Goal: Task Accomplishment & Management: Use online tool/utility

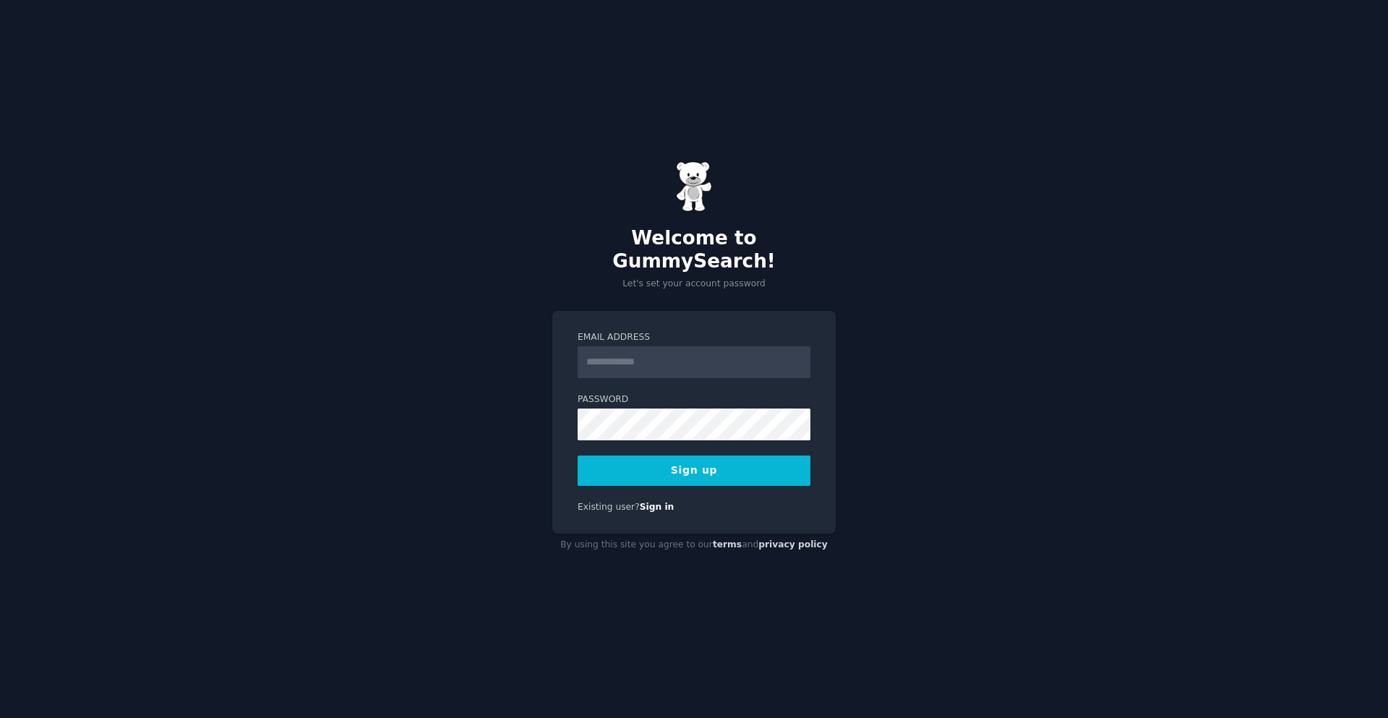
click at [648, 356] on input "Email Address" at bounding box center [693, 362] width 233 height 32
click at [692, 353] on input "*********" at bounding box center [693, 362] width 233 height 32
type input "**********"
click at [709, 462] on button "Sign up" at bounding box center [693, 470] width 233 height 30
click at [721, 455] on button "Sign up" at bounding box center [693, 470] width 233 height 30
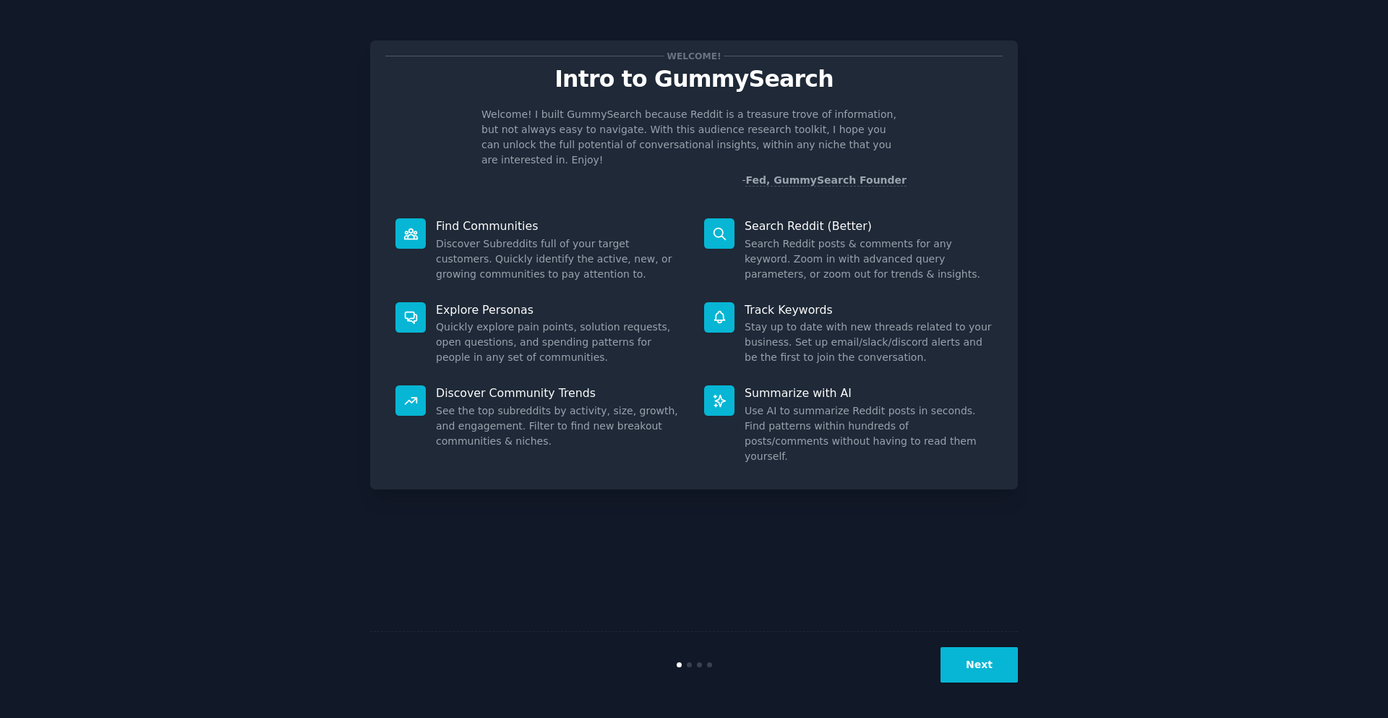
click at [1193, 512] on div "Welcome! Intro to GummySearch Welcome! I built GummySearch because Reddit is a …" at bounding box center [693, 358] width 1347 height 677
click at [971, 663] on button "Next" at bounding box center [978, 664] width 77 height 35
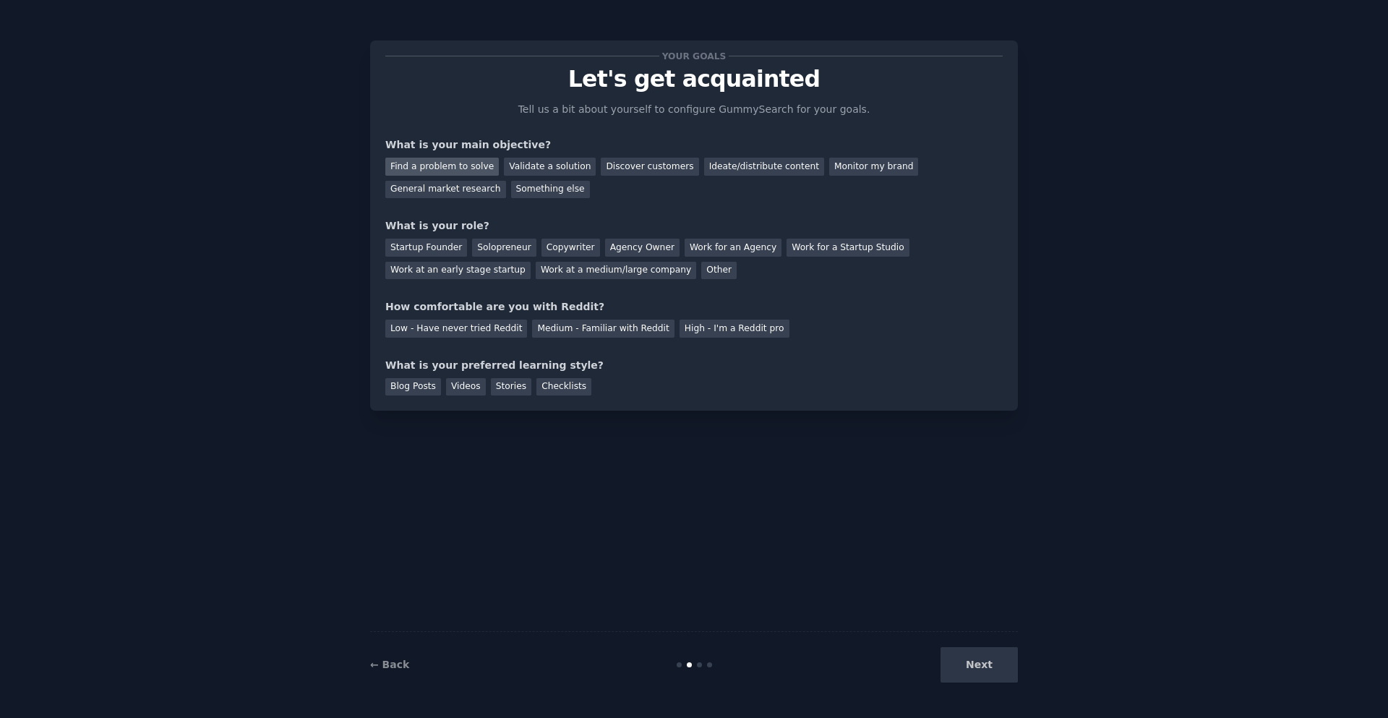
click at [465, 164] on div "Find a problem to solve" at bounding box center [441, 167] width 113 height 18
click at [507, 250] on div "Solopreneur" at bounding box center [504, 248] width 64 height 18
click at [559, 334] on div "Medium - Familiar with Reddit" at bounding box center [603, 328] width 142 height 18
click at [423, 390] on div "Blog Posts" at bounding box center [413, 387] width 56 height 18
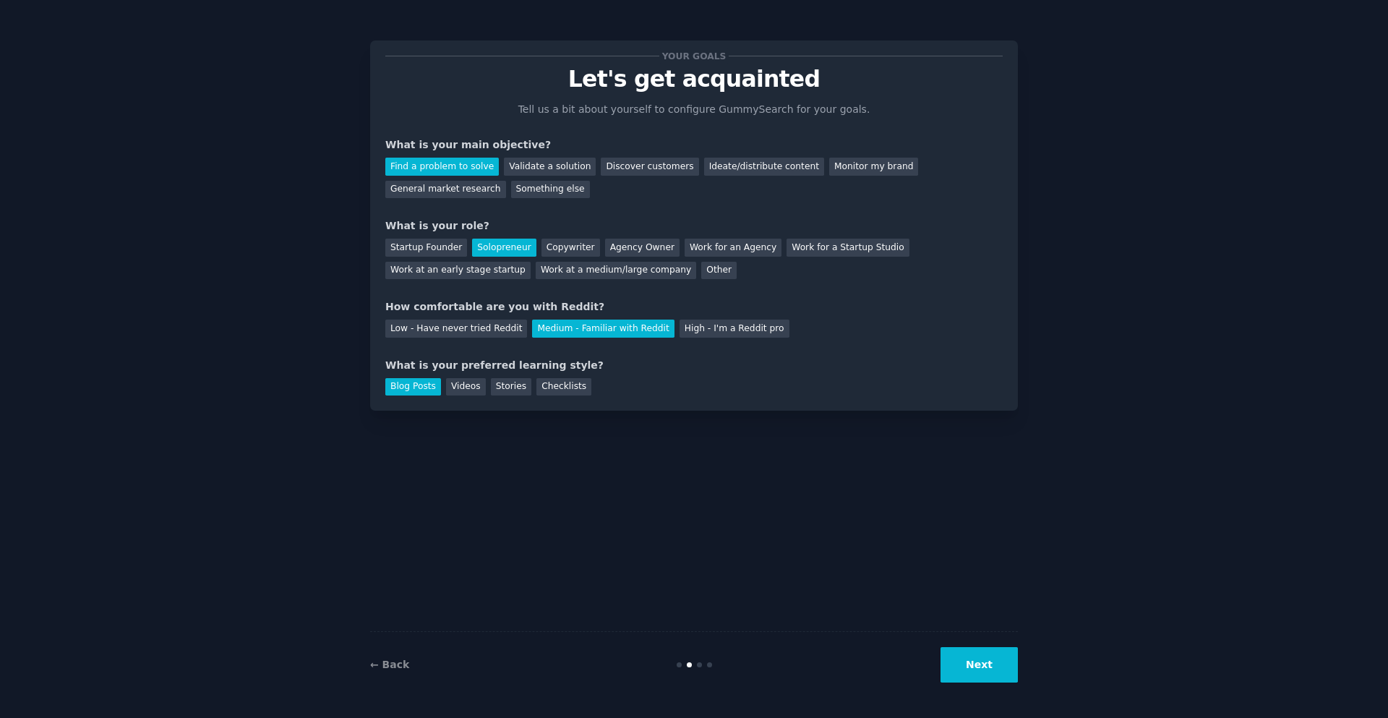
click at [979, 674] on button "Next" at bounding box center [978, 664] width 77 height 35
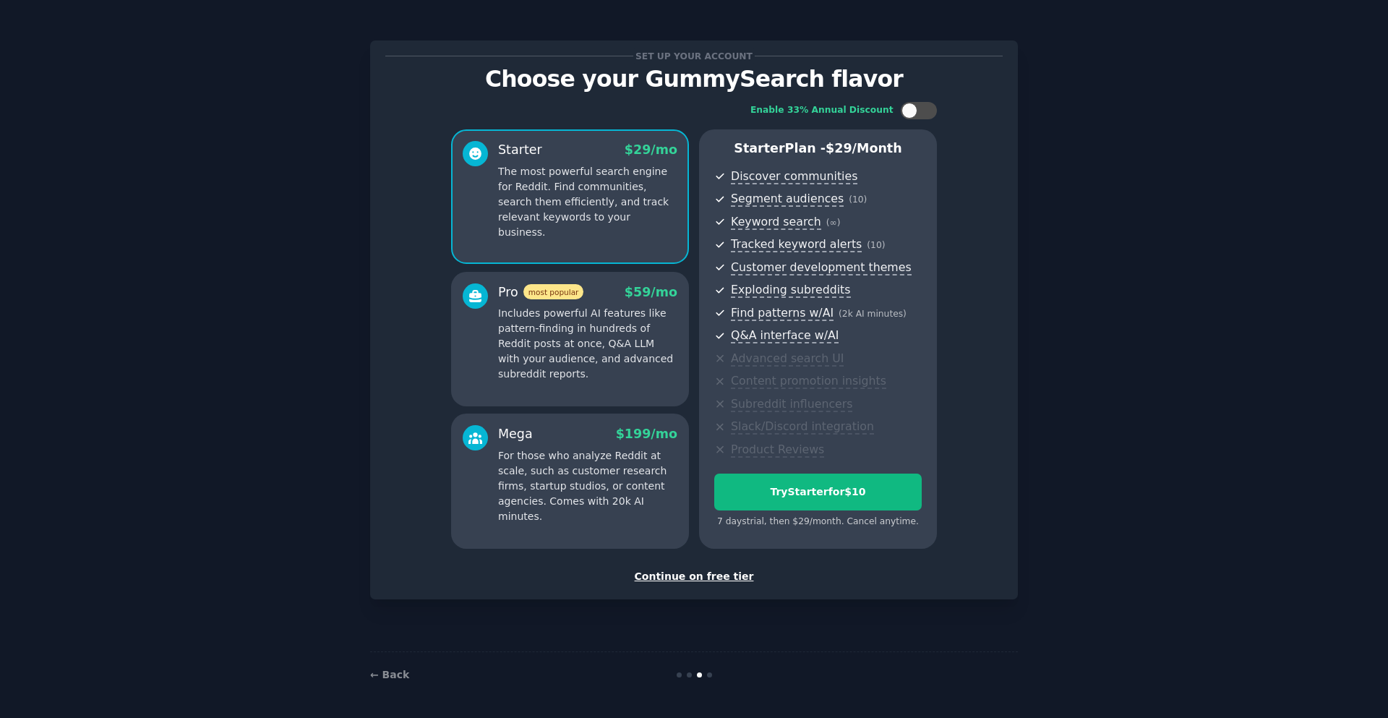
click at [714, 578] on div "Continue on free tier" at bounding box center [693, 576] width 617 height 15
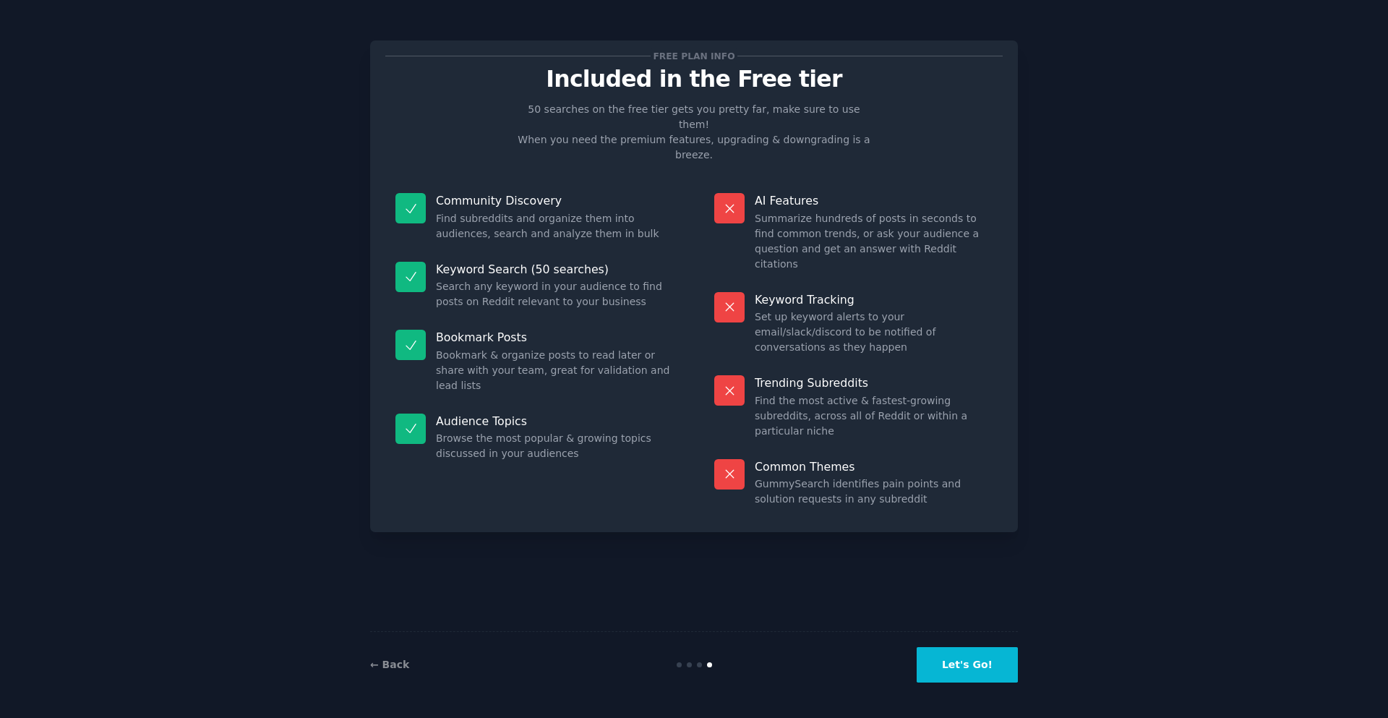
click at [958, 658] on button "Let's Go!" at bounding box center [966, 664] width 101 height 35
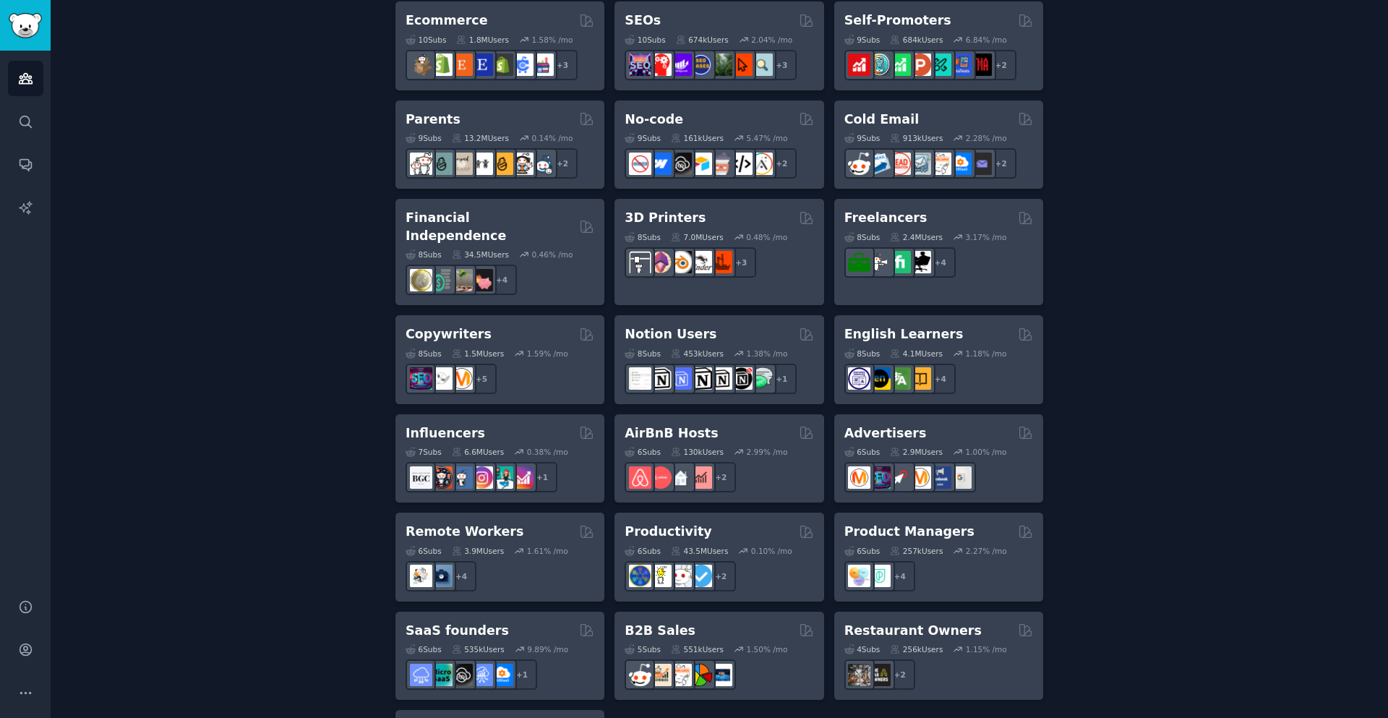
scroll to position [950, 0]
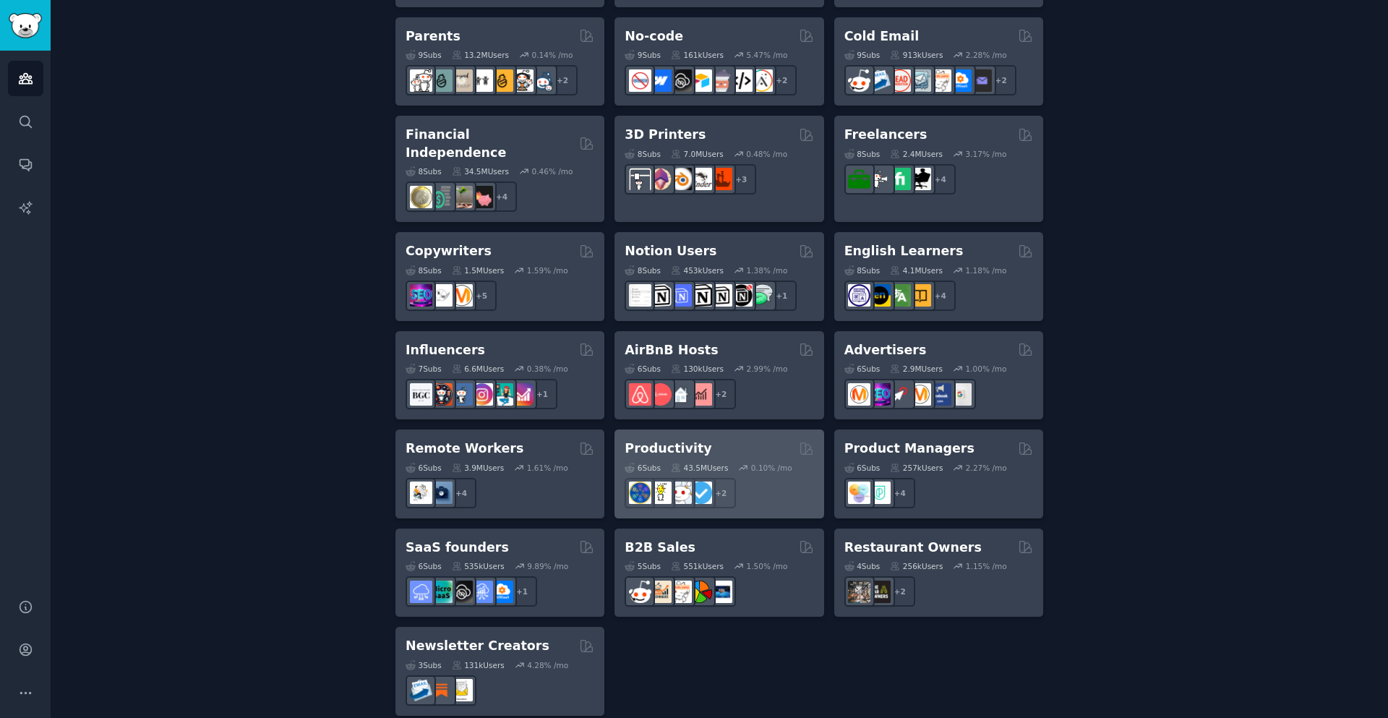
click at [681, 439] on h2 "Productivity" at bounding box center [667, 448] width 87 height 18
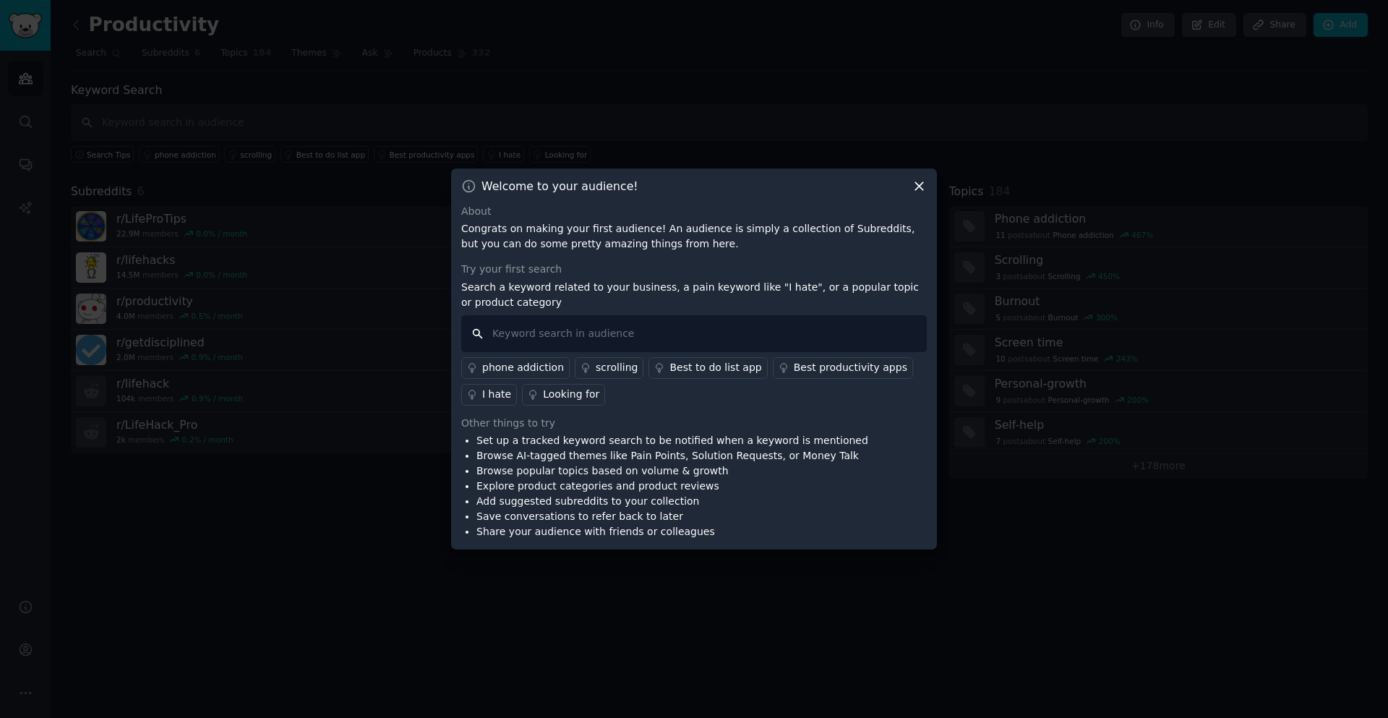
click at [574, 332] on input "text" at bounding box center [693, 333] width 465 height 37
type input "work life balance"
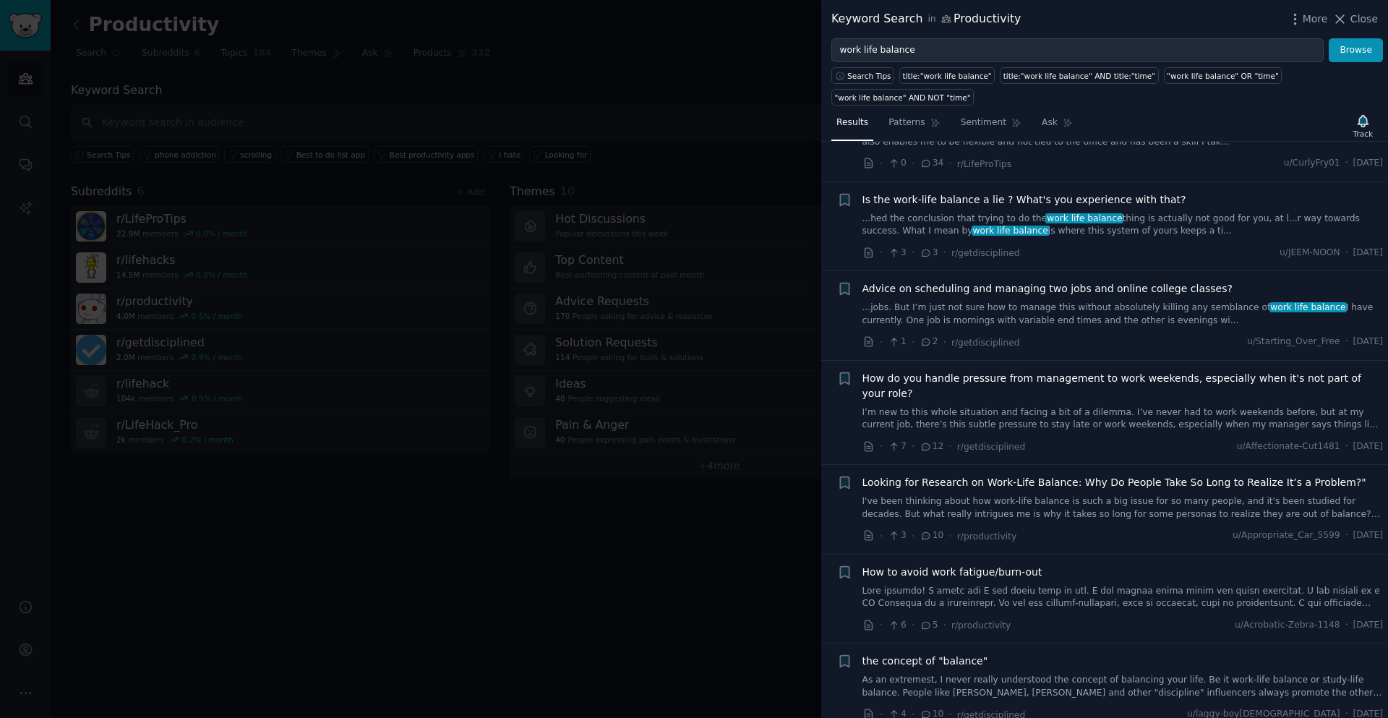
scroll to position [1127, 0]
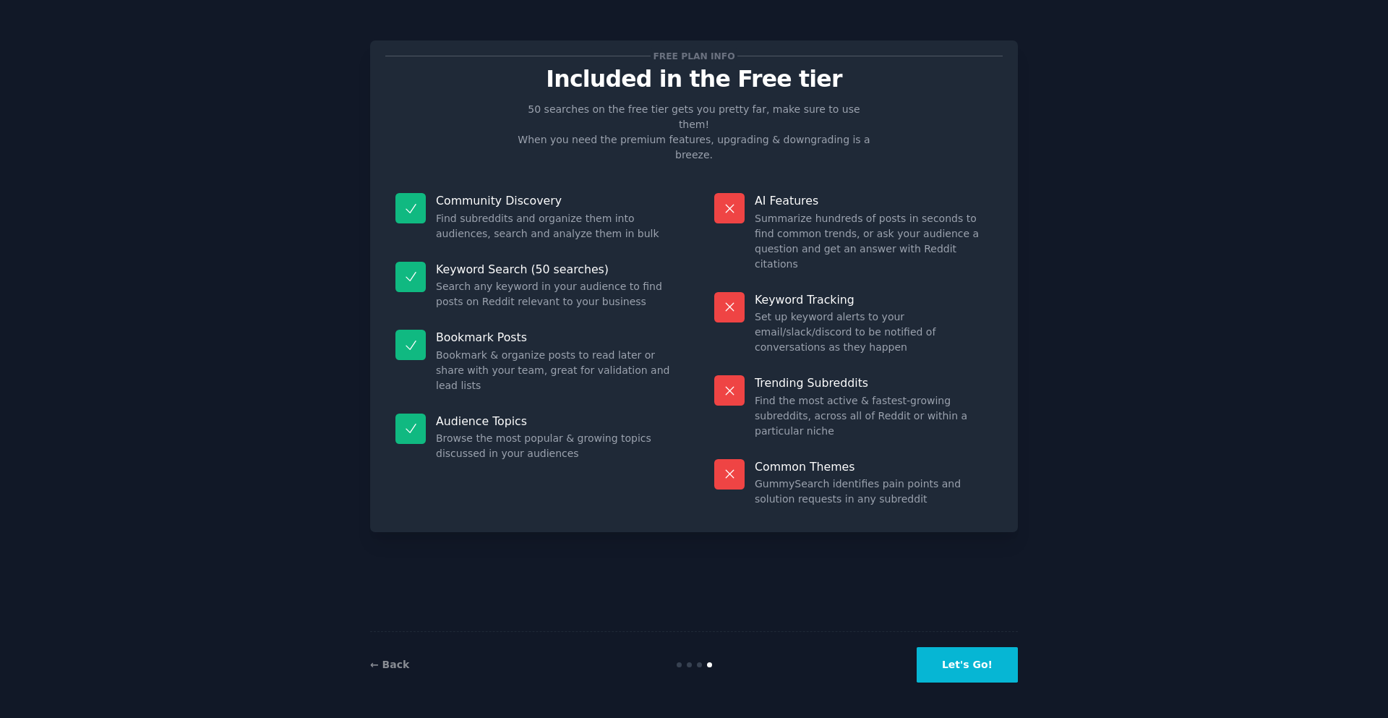
click at [987, 666] on button "Let's Go!" at bounding box center [966, 664] width 101 height 35
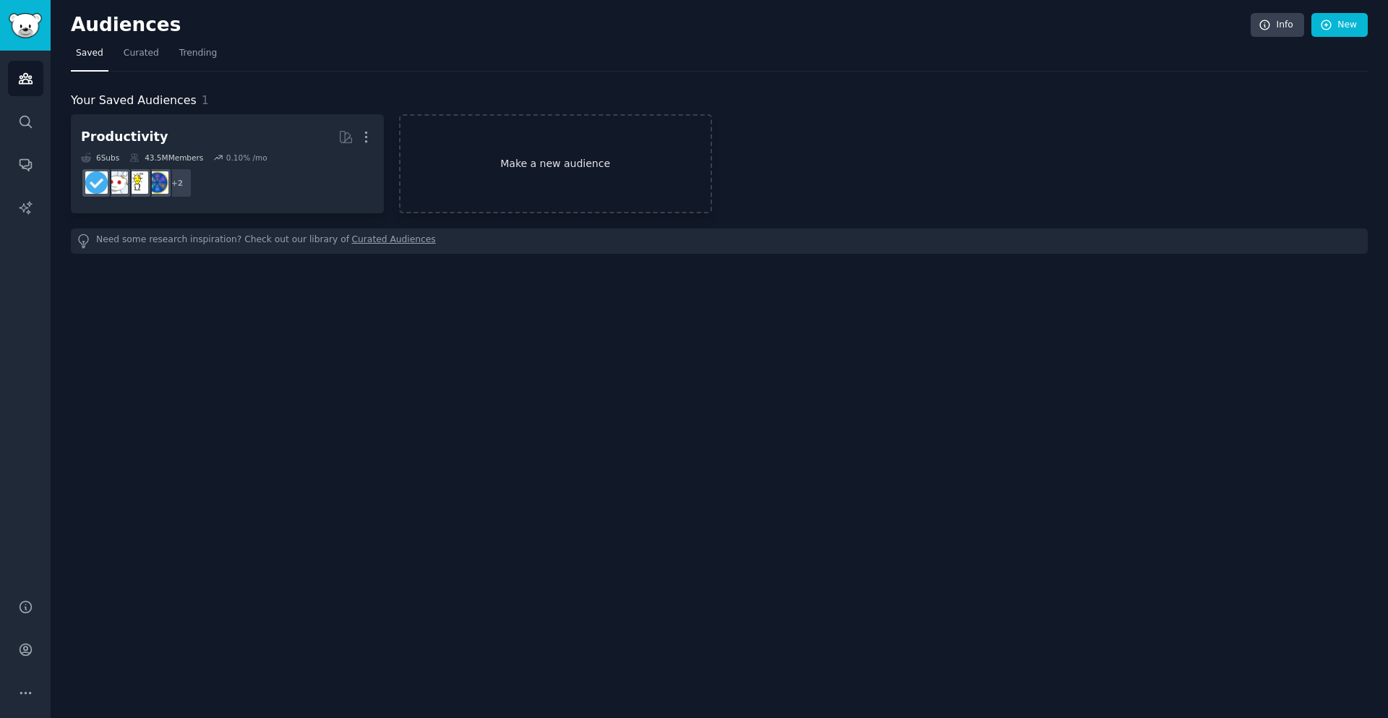
click at [566, 166] on link "Make a new audience" at bounding box center [555, 163] width 313 height 99
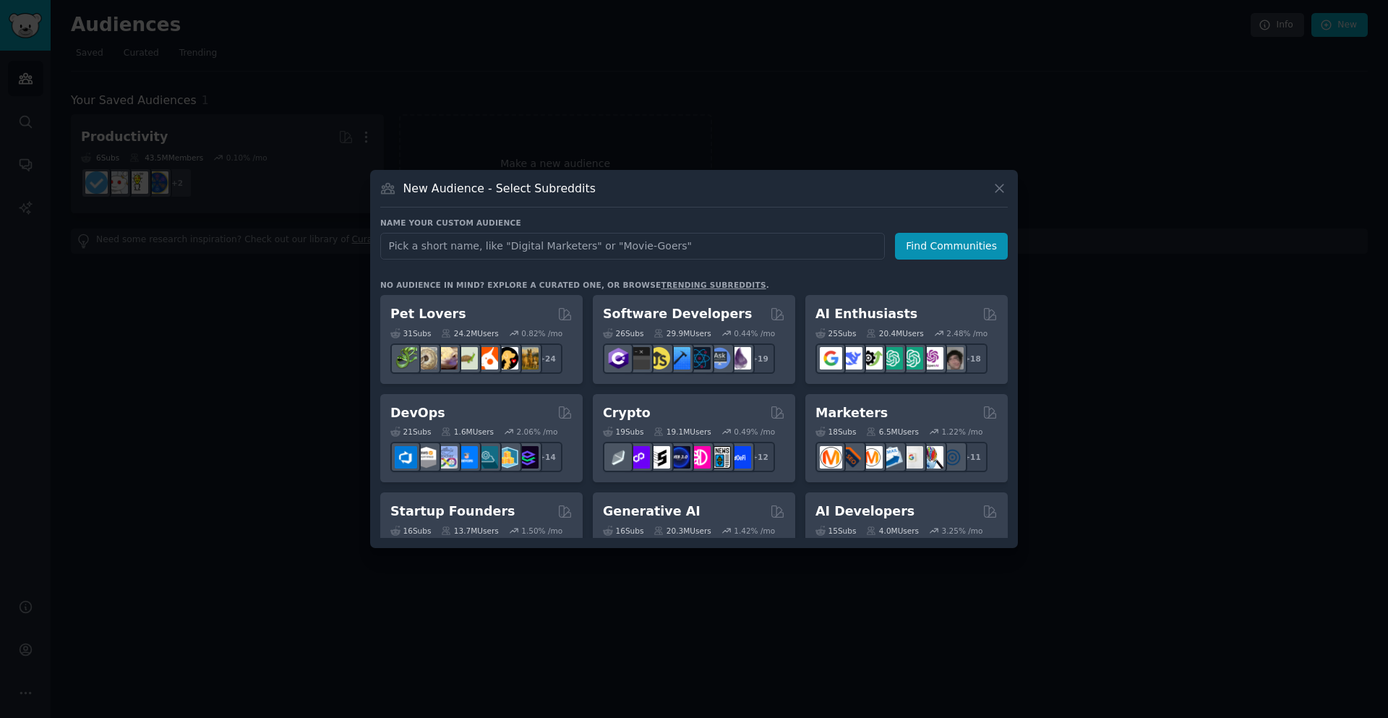
click at [667, 281] on link "trending subreddits" at bounding box center [713, 284] width 105 height 9
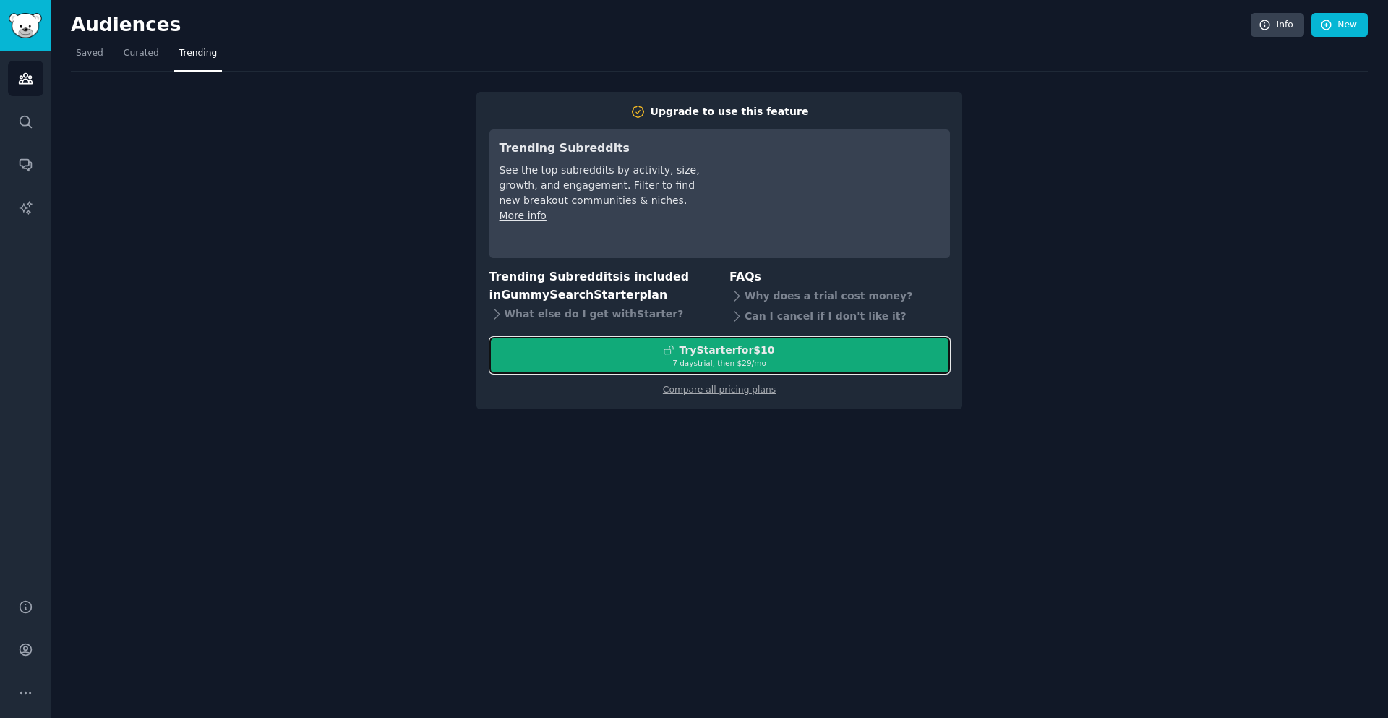
click at [764, 359] on div "7 days trial, then $ 29 /mo" at bounding box center [719, 363] width 459 height 10
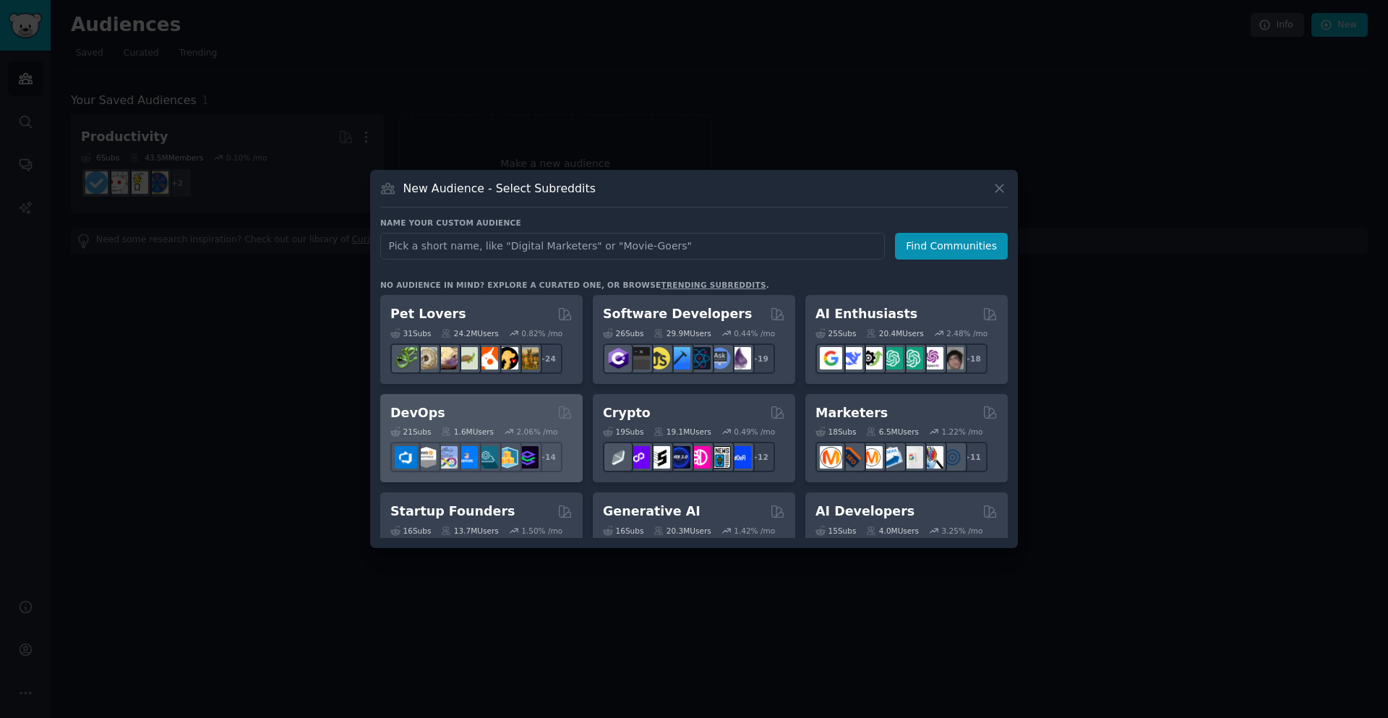
scroll to position [87, 0]
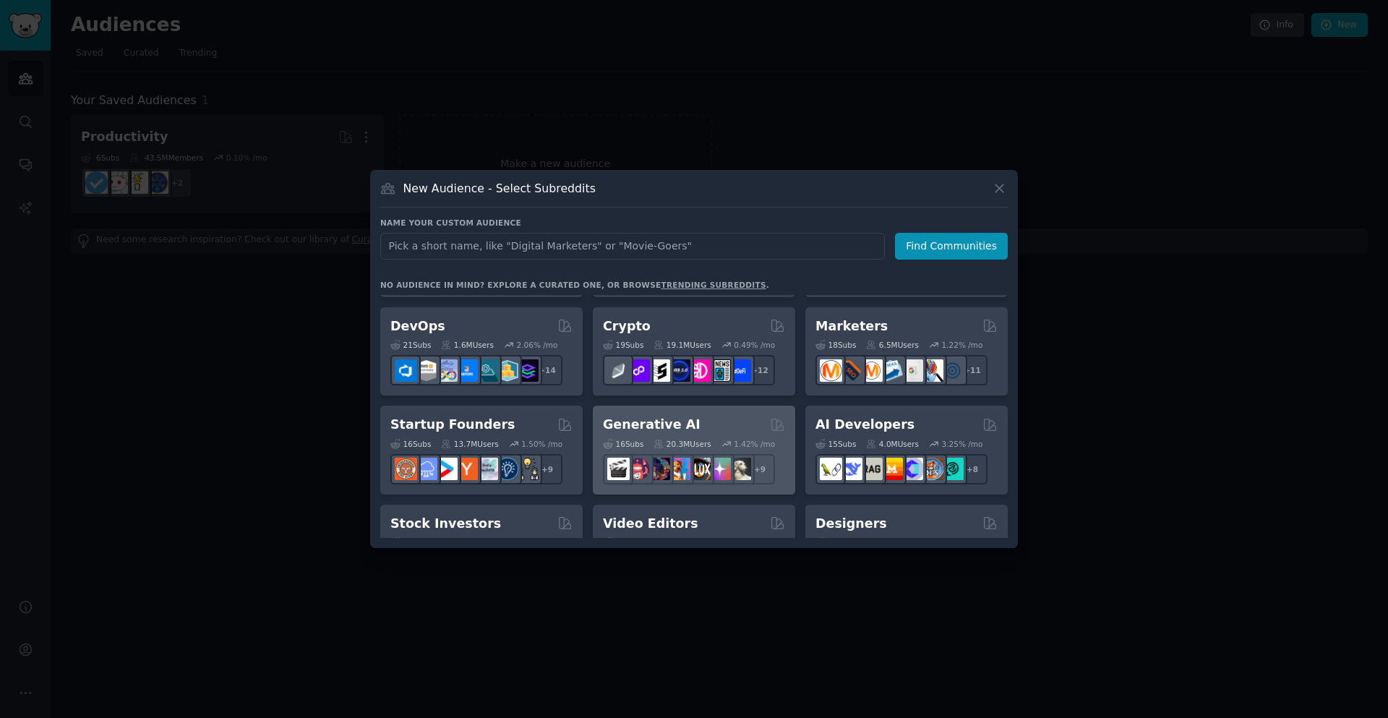
click at [716, 414] on div "Generative AI 16 Sub s 20.3M Users 1.42 % /mo + 9" at bounding box center [694, 449] width 202 height 89
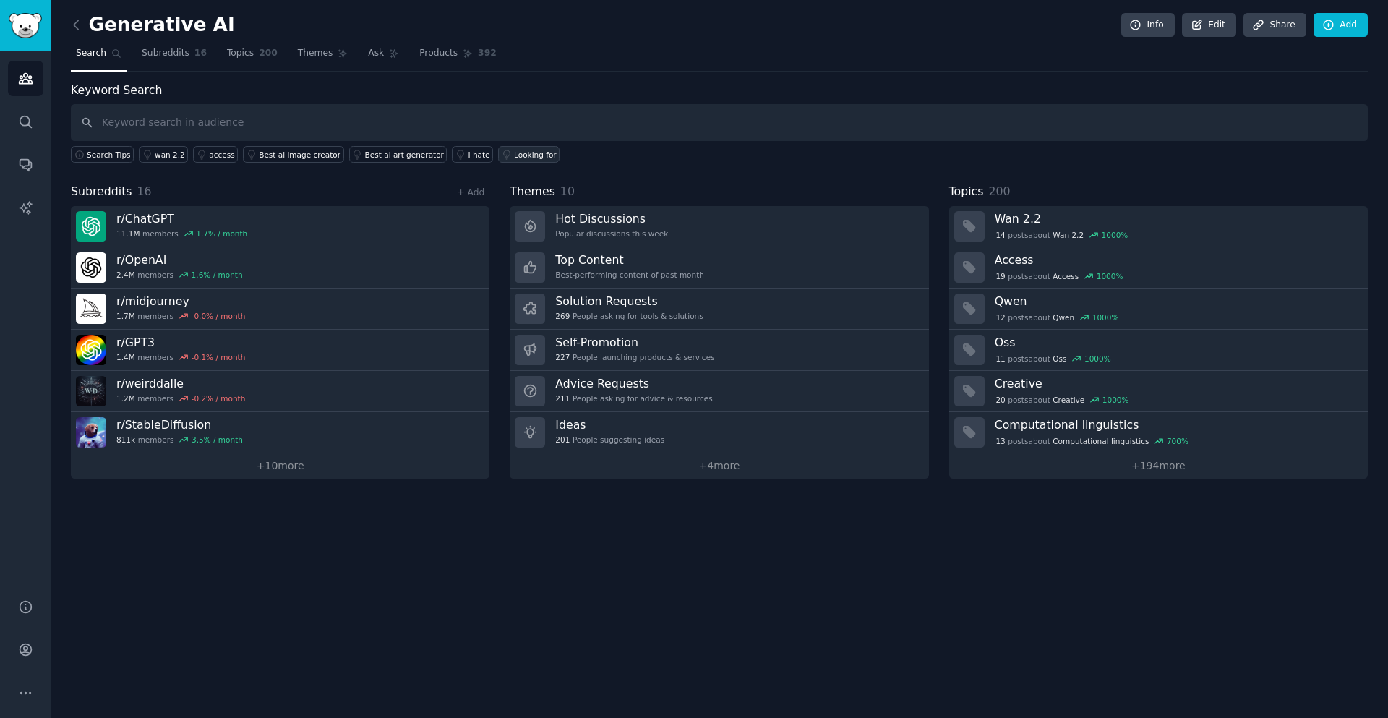
click at [514, 155] on div "Looking for" at bounding box center [535, 155] width 43 height 10
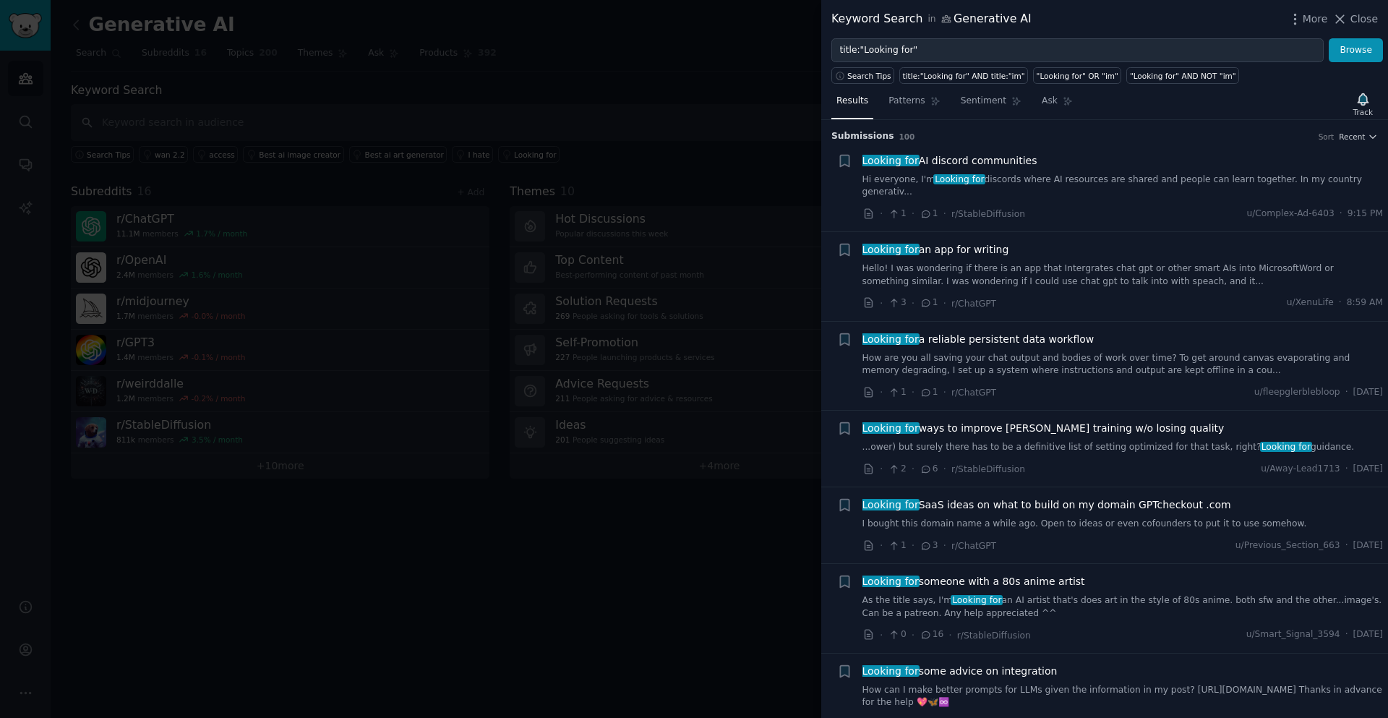
drag, startPoint x: 1151, startPoint y: 353, endPoint x: 1141, endPoint y: 347, distance: 11.4
click at [1148, 353] on link "How are you all saving your chat output and bodies of work over time? To get ar…" at bounding box center [1122, 364] width 521 height 25
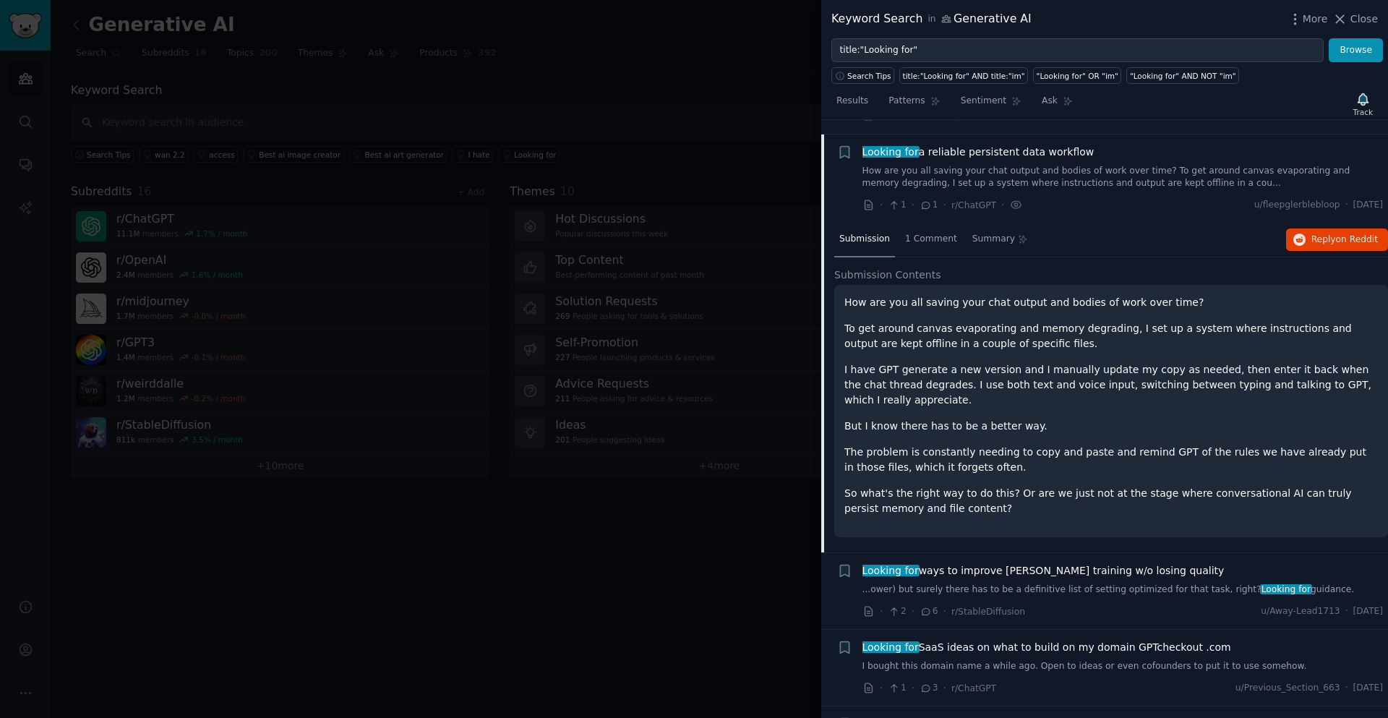
scroll to position [189, 0]
click at [1161, 143] on div "Looking for a reliable persistent data workflow" at bounding box center [1122, 150] width 521 height 15
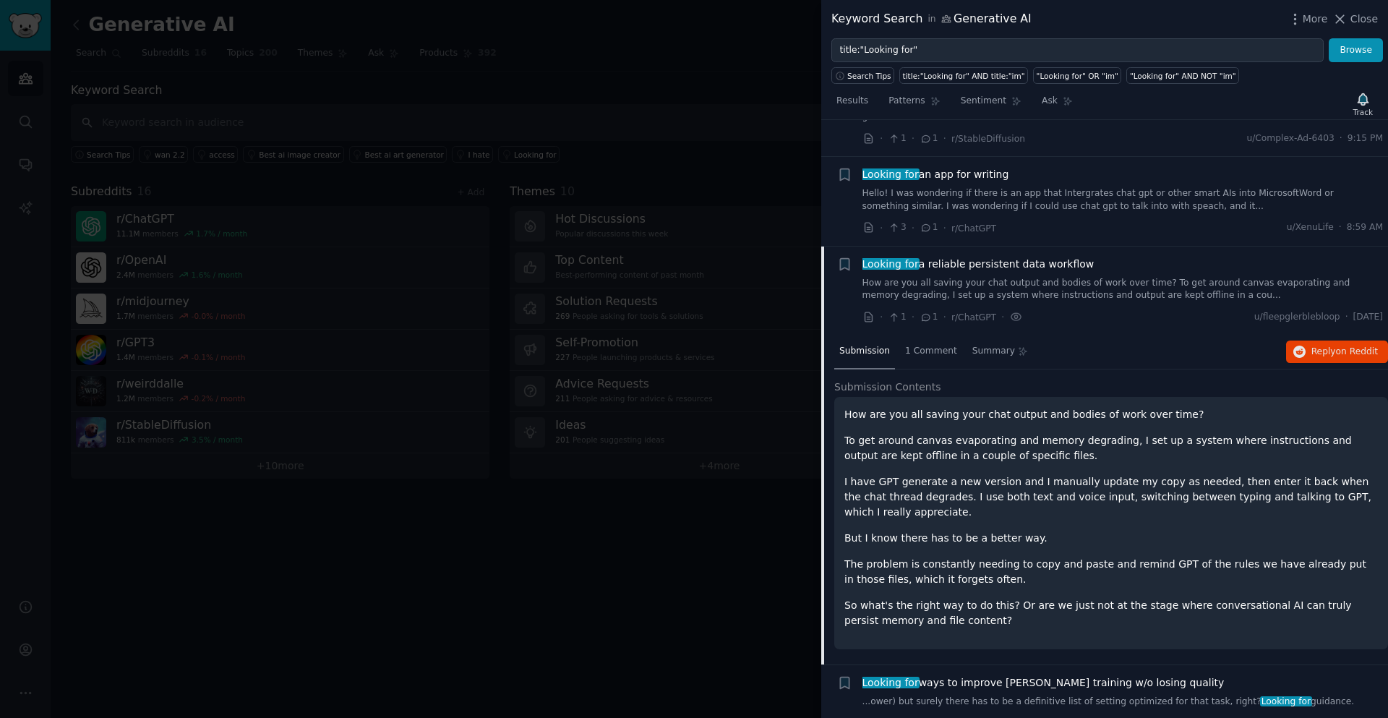
scroll to position [0, 0]
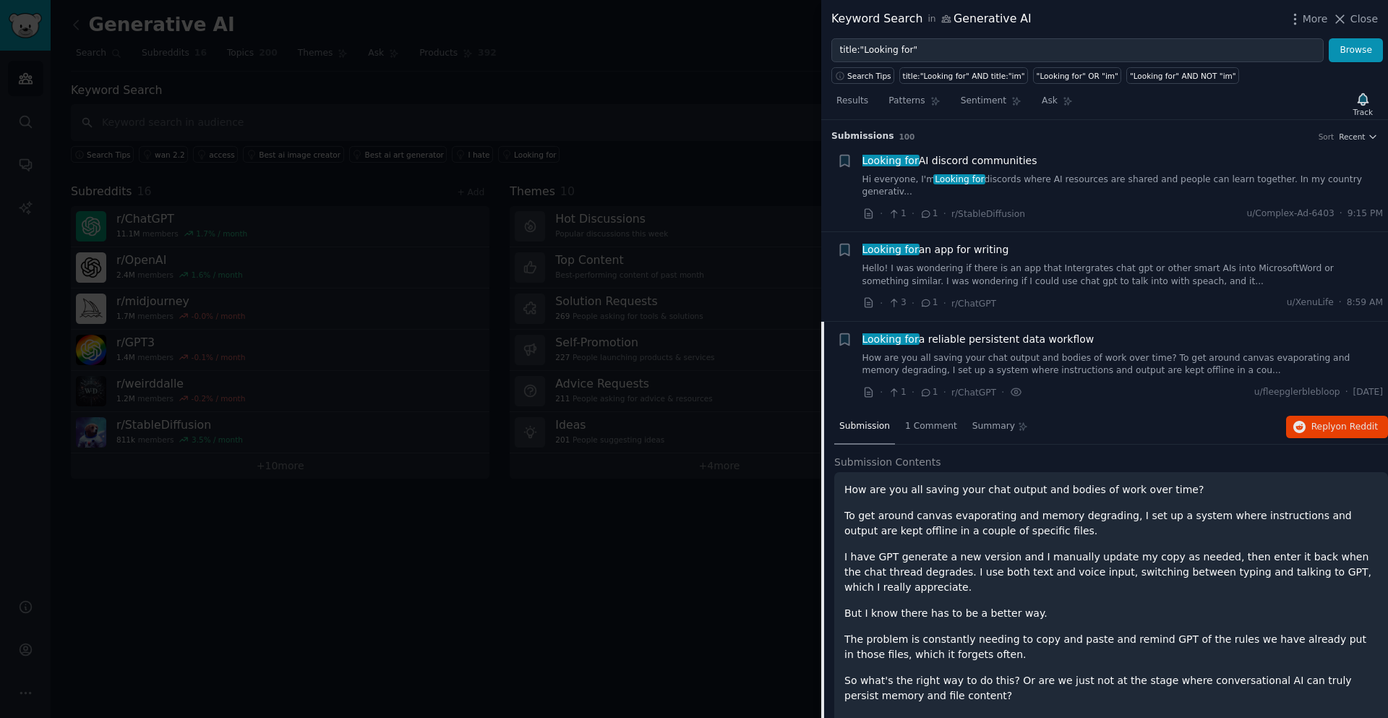
click at [945, 332] on span "Looking for a reliable persistent data workflow" at bounding box center [978, 339] width 232 height 15
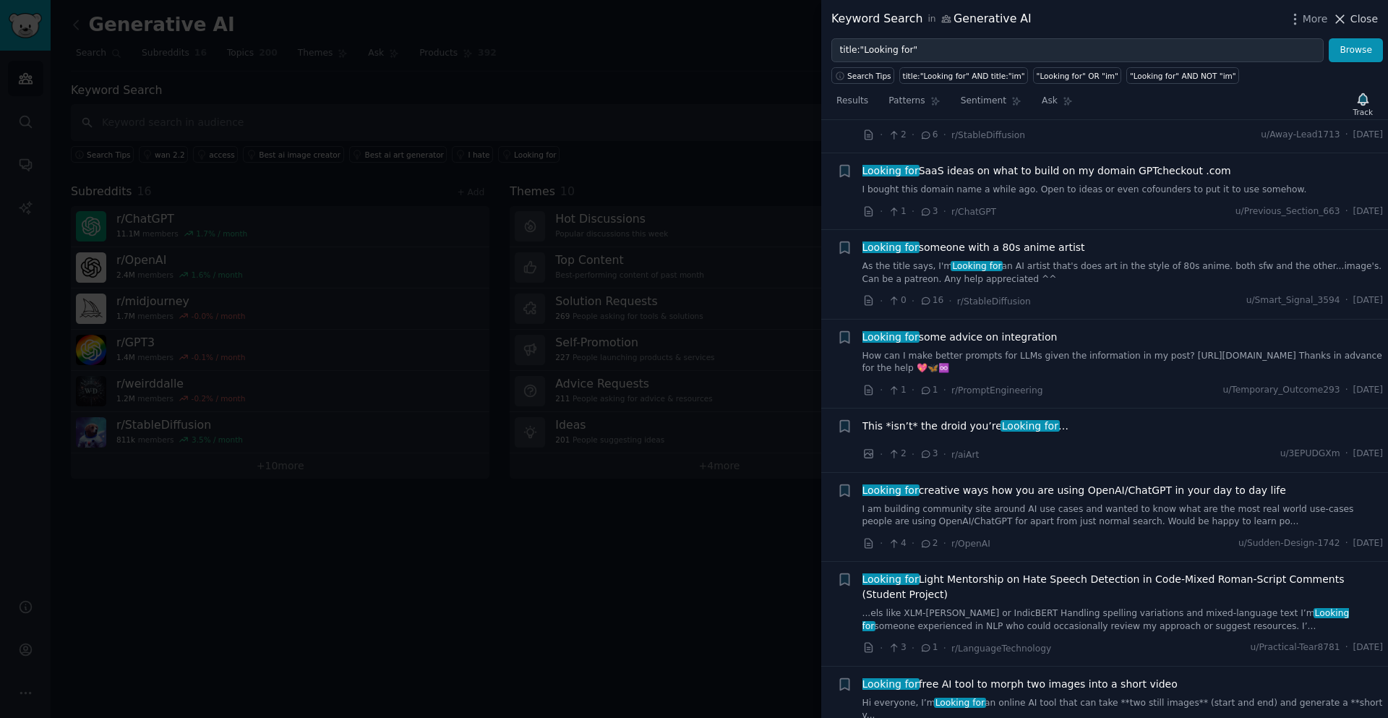
scroll to position [189, 0]
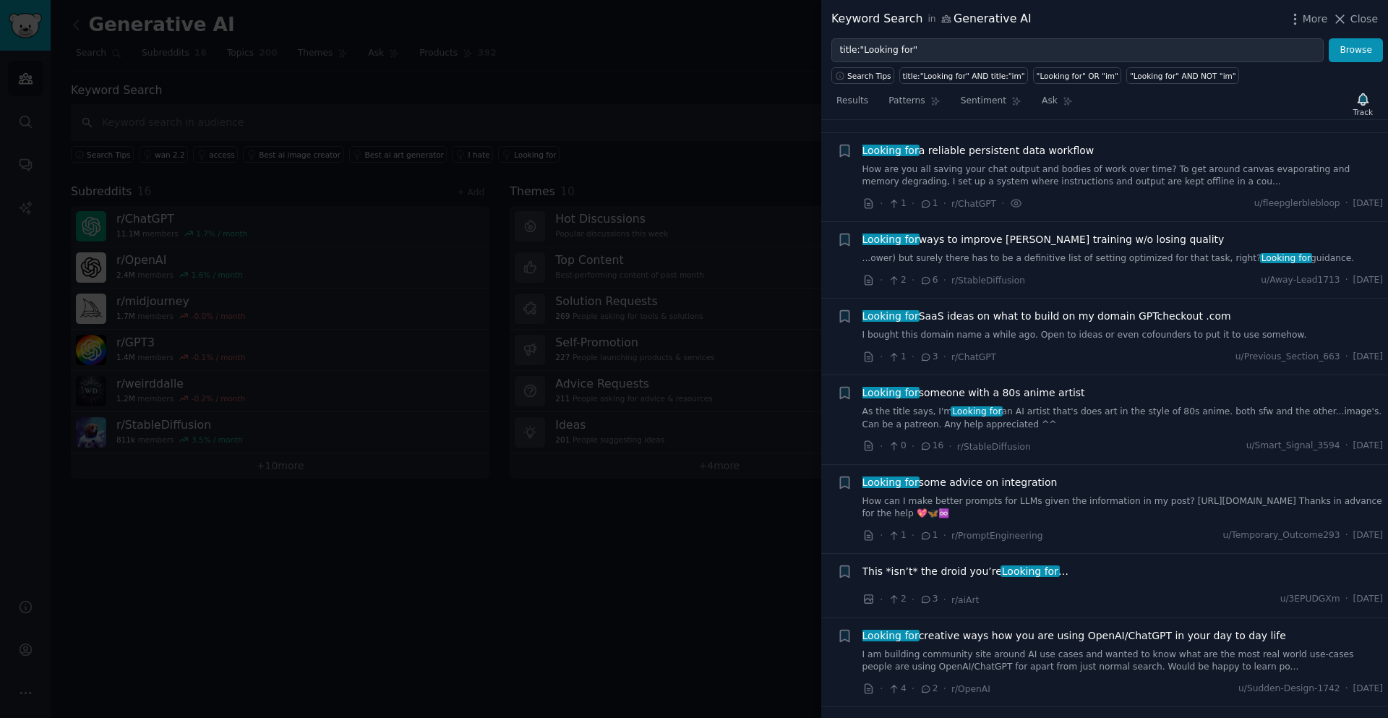
drag, startPoint x: 1370, startPoint y: 18, endPoint x: 1108, endPoint y: 69, distance: 267.2
click at [1370, 18] on span "Close" at bounding box center [1363, 19] width 27 height 15
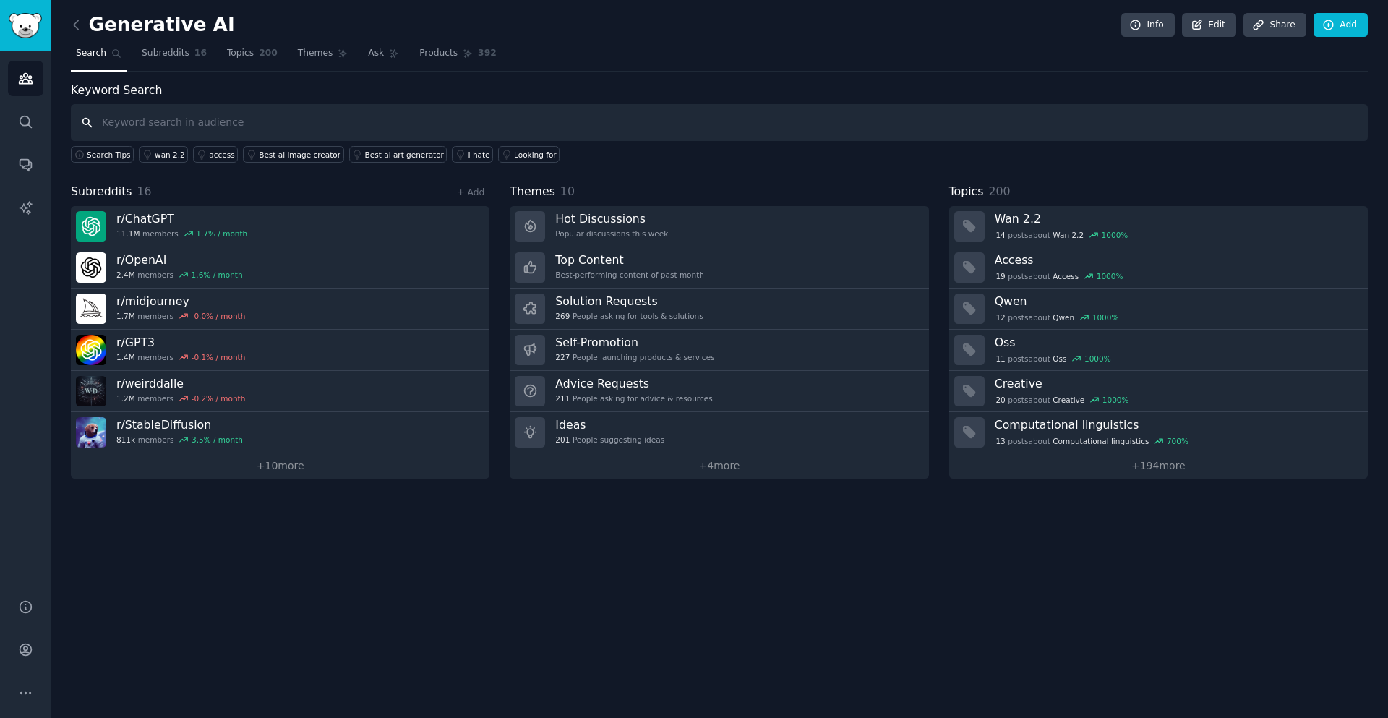
click at [335, 127] on input "text" at bounding box center [719, 122] width 1297 height 37
click at [73, 16] on link at bounding box center [80, 25] width 18 height 23
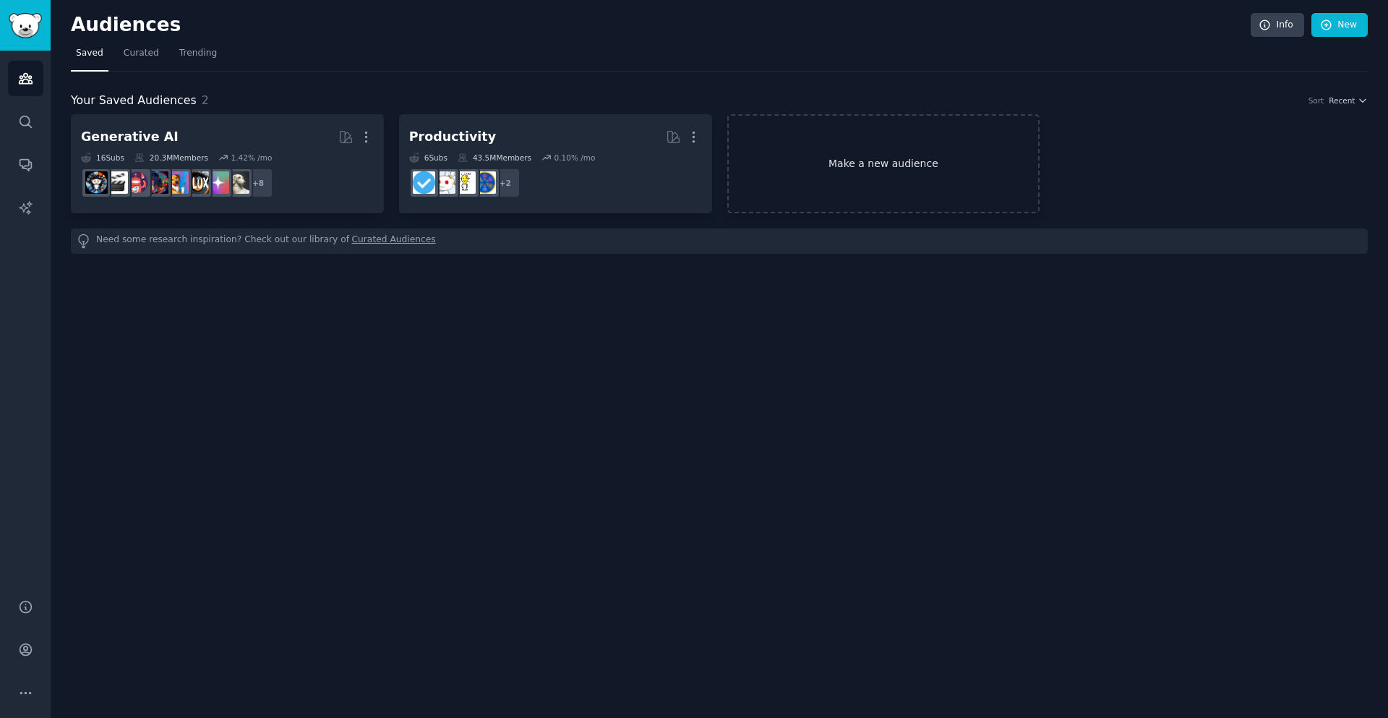
click at [934, 160] on link "Make a new audience" at bounding box center [883, 163] width 313 height 99
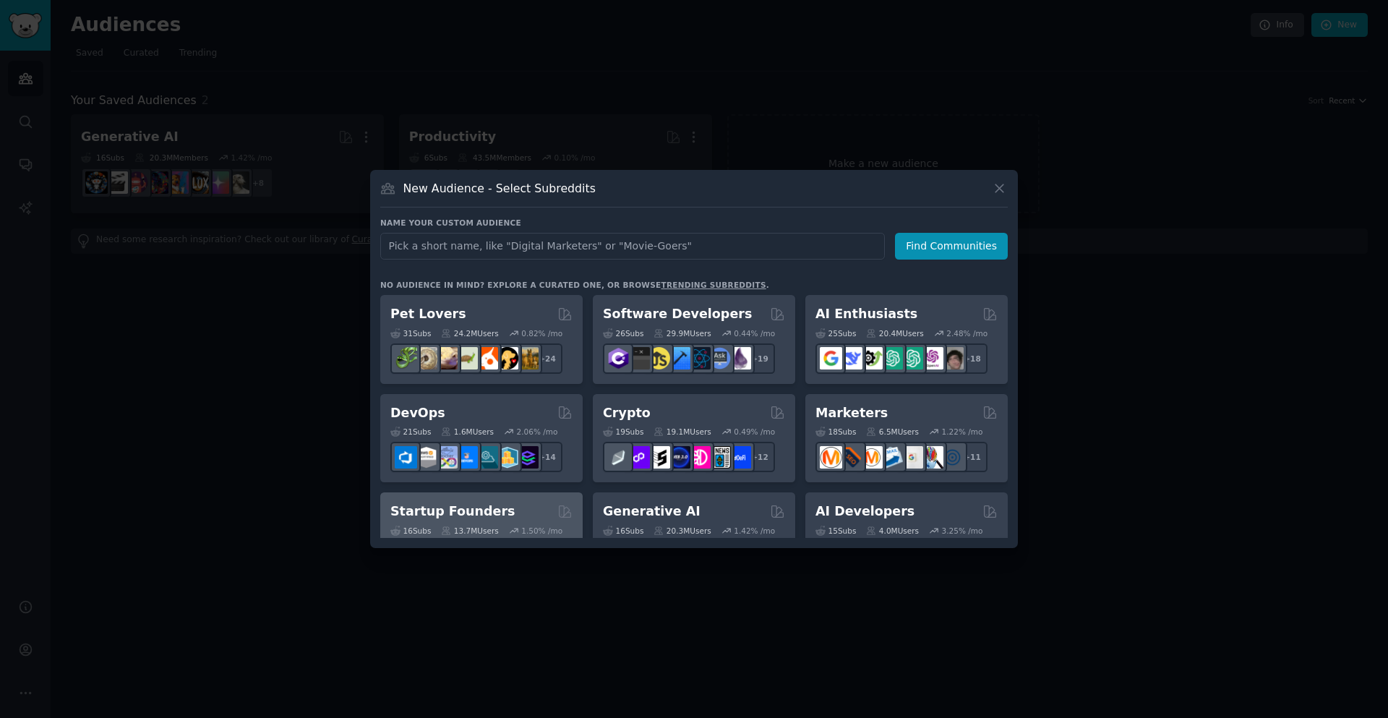
click at [530, 507] on div "Startup Founders Curated by GummySearch" at bounding box center [481, 511] width 182 height 18
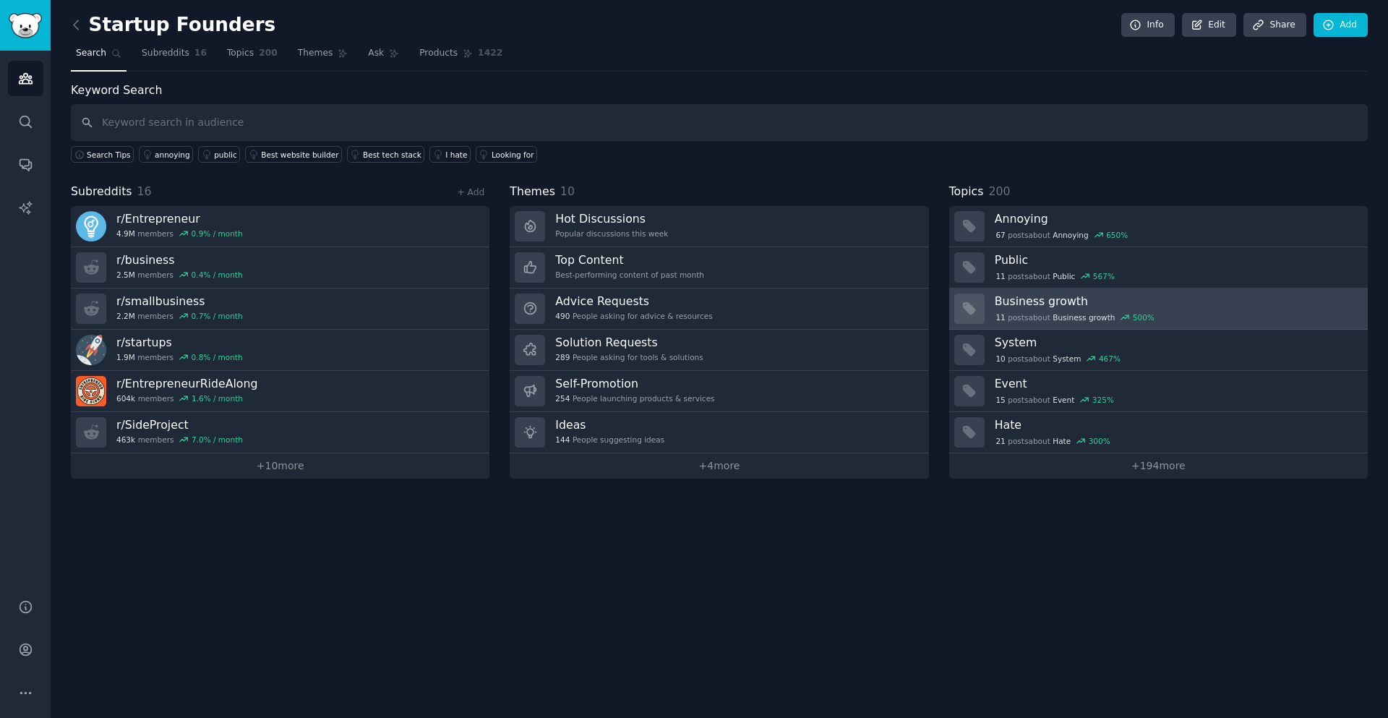
click at [1229, 306] on h3 "Business growth" at bounding box center [1176, 300] width 363 height 15
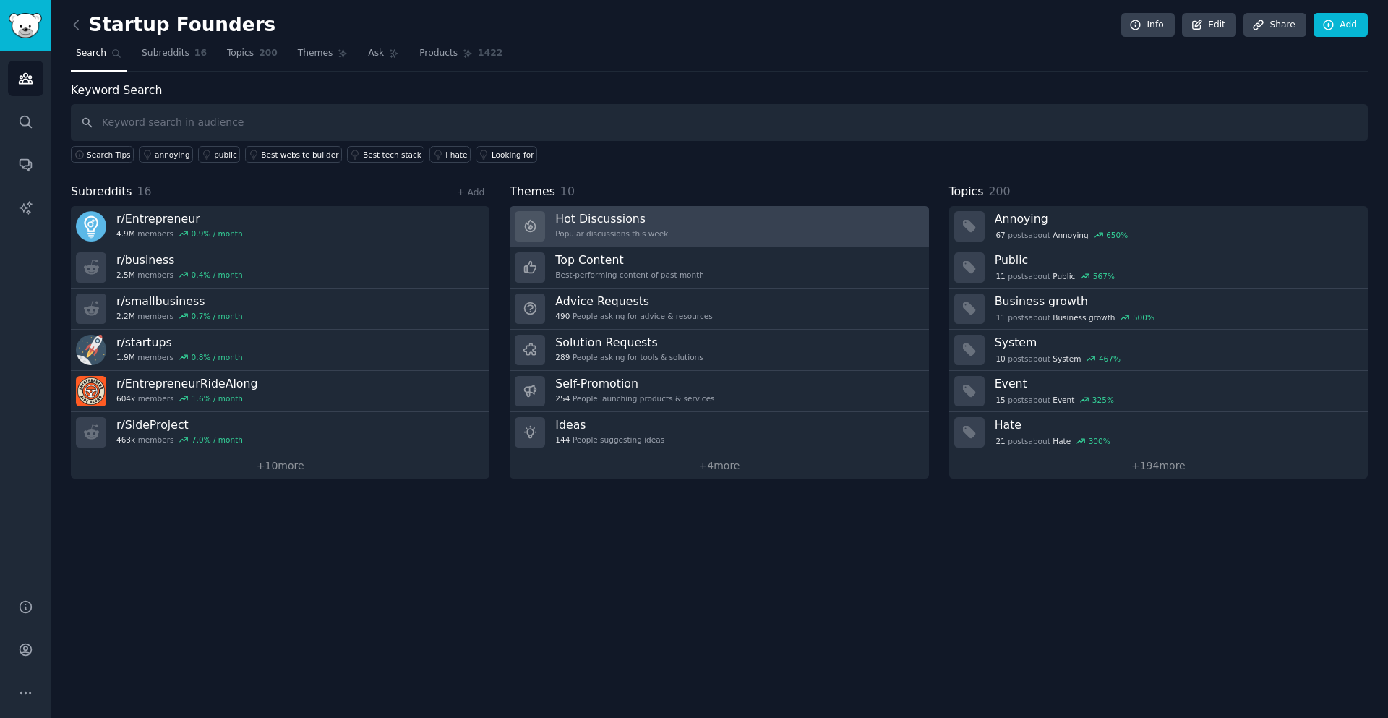
click at [668, 230] on link "Hot Discussions Popular discussions this week" at bounding box center [719, 226] width 418 height 41
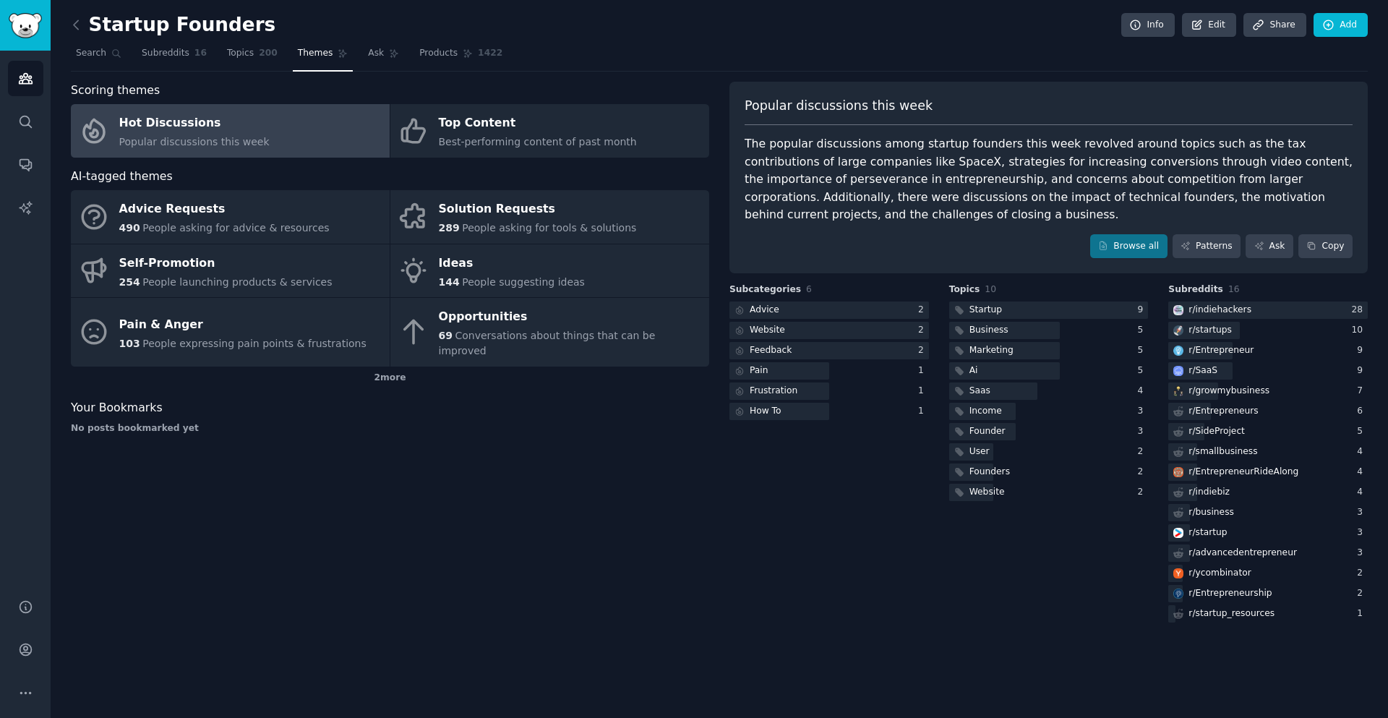
click at [228, 133] on div "Hot Discussions" at bounding box center [194, 123] width 150 height 23
click at [1031, 307] on div at bounding box center [1048, 310] width 199 height 18
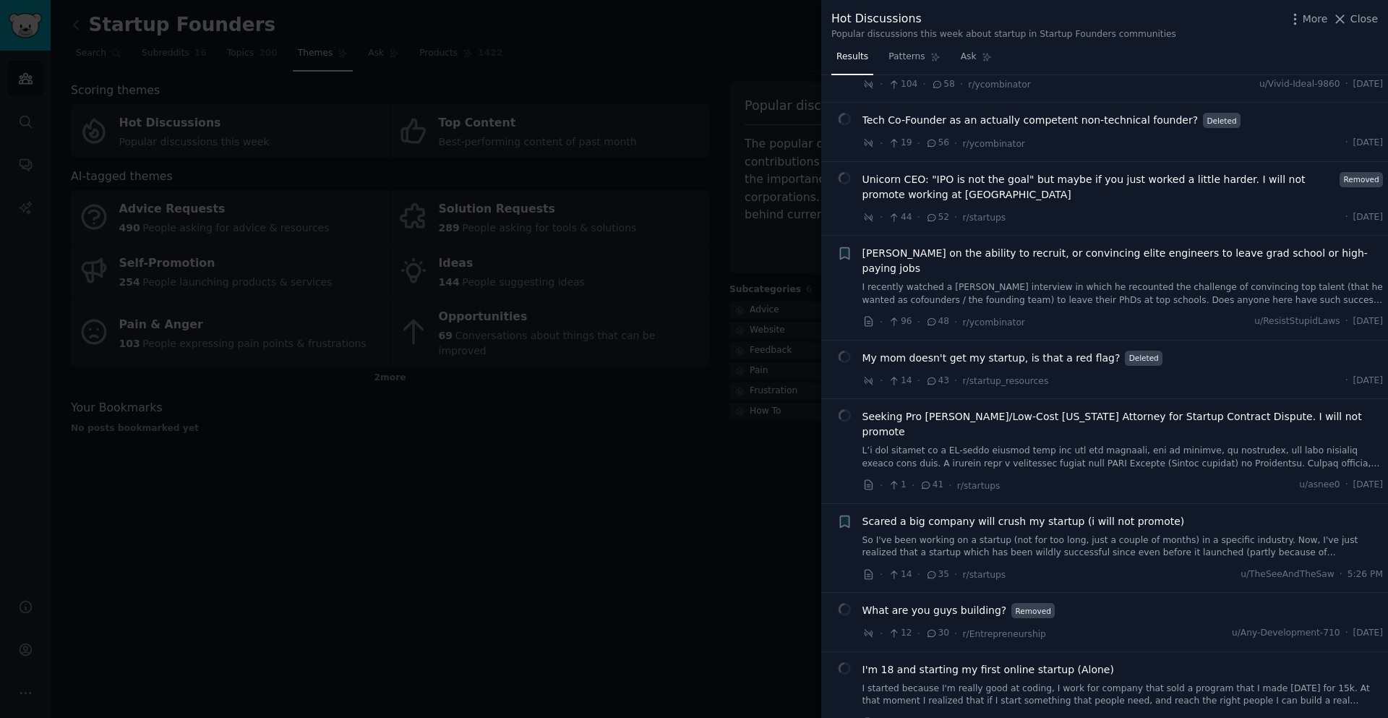
scroll to position [347, 0]
